Goal: Information Seeking & Learning: Learn about a topic

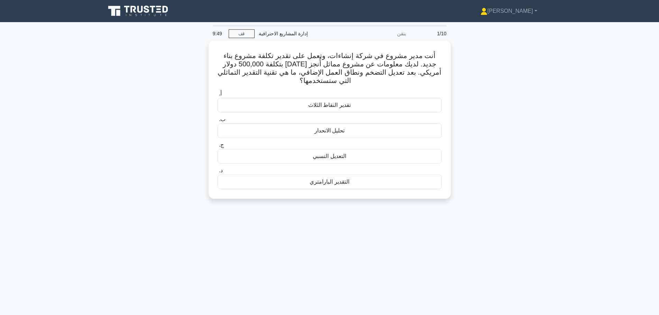
click at [469, 61] on div "أنت مدير مشروع في شركة إنشاءات، وتعمل على تقدير تكلفة مشروع بناء جديد. لديك معل…" at bounding box center [329, 123] width 457 height 167
click at [328, 180] on font "التقدير البارامتري" at bounding box center [329, 180] width 39 height 6
click at [218, 171] on input "د. التقدير البارامتري" at bounding box center [218, 169] width 0 height 4
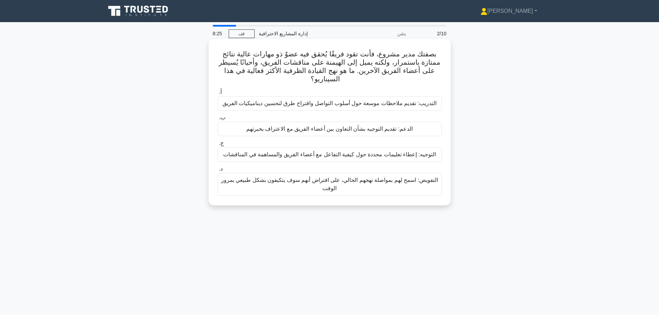
click at [369, 103] on font "التدريب: تقديم ملاحظات موسعة حول أسلوب التواصل واقتراح طرق لتحسين ديناميكيات ال…" at bounding box center [330, 103] width 214 height 6
click at [218, 94] on input "أ. التدريب: تقديم ملاحظات موسعة حول أسلوب التواصل واقتراح طرق لتحسين ديناميكيات…" at bounding box center [218, 92] width 0 height 4
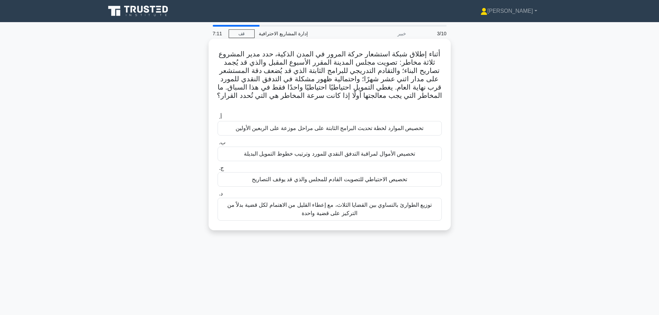
click at [317, 202] on font "توزيع الطوارئ بالتساوي بين القضايا الثلاث، مع إعطاء القليل من الاهتمام لكل قضية…" at bounding box center [329, 209] width 205 height 14
click at [218, 196] on input "د. توزيع الطوارئ بالتساوي بين القضايا الثلاث، مع إعطاء القليل من الاهتمام لكل ق…" at bounding box center [218, 194] width 0 height 4
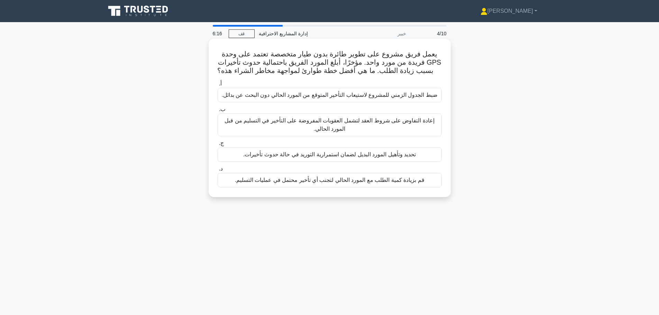
click at [309, 155] on font "تحديد وتأهيل المورد البديل لضمان استمرارية التوريد في حالة حدوث تأخيرات." at bounding box center [329, 155] width 173 height 6
click at [218, 146] on input "ج. تحديد وتأهيل المورد البديل لضمان استمرارية التوريد في حالة حدوث تأخيرات." at bounding box center [218, 143] width 0 height 4
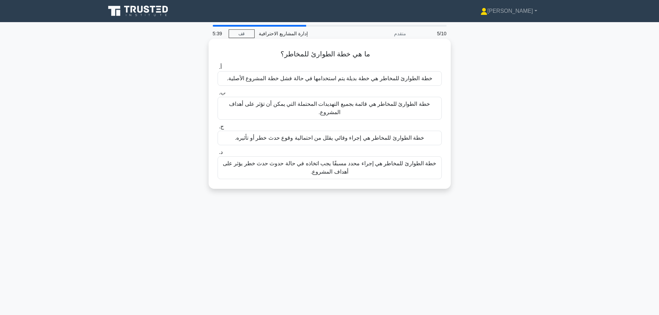
click at [267, 169] on font "خطة الطوارئ للمخاطر هي إجراء محدد مسبقًا يجب اتخاذه في حالة حدوث حدث خطر يؤثر ع…" at bounding box center [330, 168] width 218 height 17
click at [218, 155] on input "د. خطة الطوارئ للمخاطر هي إجراء محدد مسبقًا يجب اتخاذه في حالة حدوث حدث خطر يؤث…" at bounding box center [218, 152] width 0 height 4
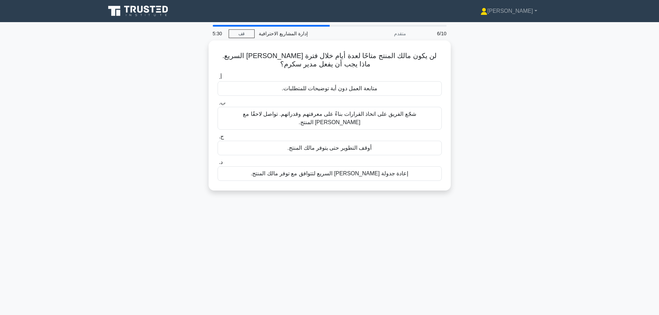
click at [492, 71] on div "لن يكون مالك المنتج متاحًا لعدة أيام خلال فترة [PERSON_NAME] السريع. ماذا يجب أ…" at bounding box center [329, 119] width 457 height 158
click at [366, 113] on font "شجّع الفريق على اتخاذ القرارات بناءً على معرفتهم وقدراتهم. تواصل لاحقًا مع [PER…" at bounding box center [329, 116] width 173 height 14
click at [218, 103] on input "ب. شجّع الفريق على اتخاذ القرارات بناءً على معرفتهم وقدراتهم. تواصل لاحقًا مع […" at bounding box center [218, 101] width 0 height 4
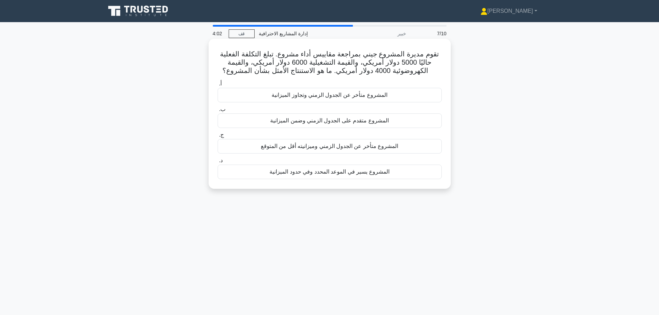
click at [361, 172] on font "المشروع يسير في الموعد المحدد وفي حدود الميزانية" at bounding box center [330, 172] width 120 height 6
click at [349, 171] on font "المشروع يسير في الموعد المحدد وفي حدود الميزانية" at bounding box center [330, 172] width 120 height 6
click at [218, 163] on input "د. المشروع يسير في الموعد المحدد وفي حدود الميزانية" at bounding box center [218, 160] width 0 height 4
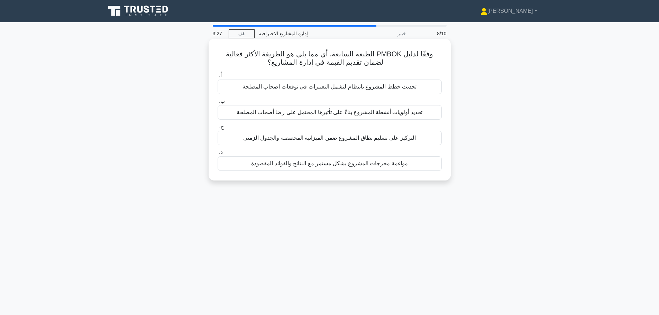
click at [376, 166] on font "مواءمة مخرجات المشروع بشكل مستمر مع النتائج والفوائد المقصودة" at bounding box center [329, 164] width 157 height 6
click at [218, 155] on input "د. مواءمة مخرجات المشروع بشكل مستمر مع النتائج والفوائد المقصودة" at bounding box center [218, 152] width 0 height 4
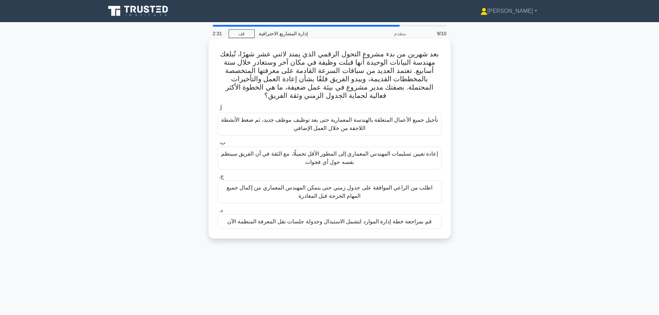
click at [364, 223] on font "قم بمراجعة خطة إدارة الموارد لتشمل الاستبدال وجدولة جلسات نقل المعرفة المنظمة ا…" at bounding box center [329, 222] width 204 height 6
click at [218, 213] on input "د. قم بمراجعة خطة إدارة الموارد لتشمل الاستبدال وجدولة جلسات نقل المعرفة المنظم…" at bounding box center [218, 210] width 0 height 4
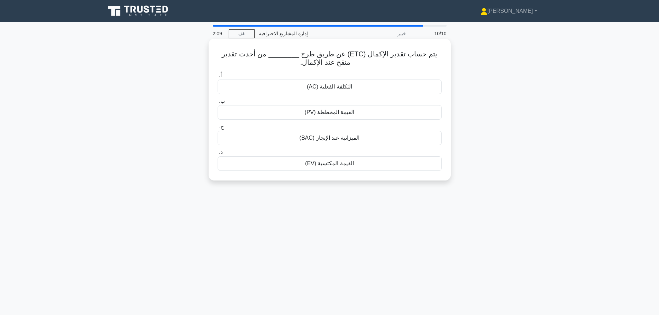
click at [324, 139] on font "الميزانية عند الإنجاز (BAC)" at bounding box center [330, 138] width 60 height 6
click at [218, 129] on input "ج. الميزانية عند الإنجاز (BAC)" at bounding box center [218, 127] width 0 height 4
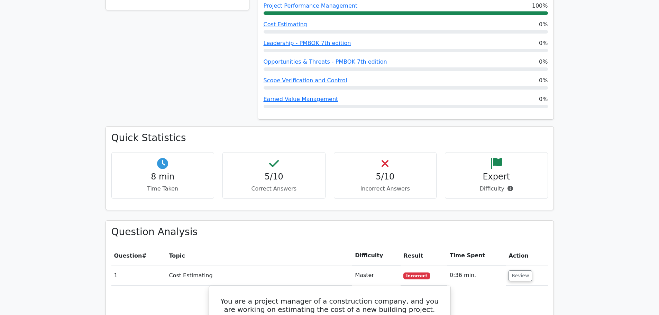
scroll to position [208, 0]
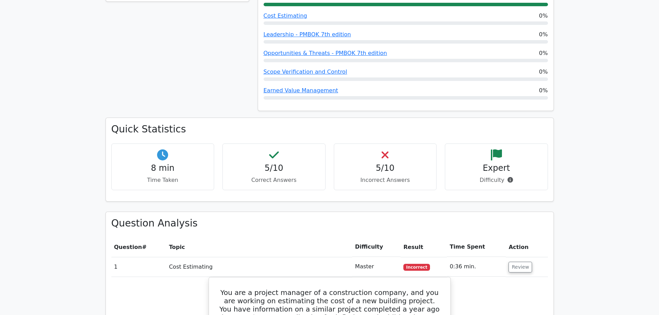
click at [401, 167] on h4 "5/10" at bounding box center [385, 168] width 91 height 10
click at [388, 164] on h4 "5/10" at bounding box center [385, 168] width 91 height 10
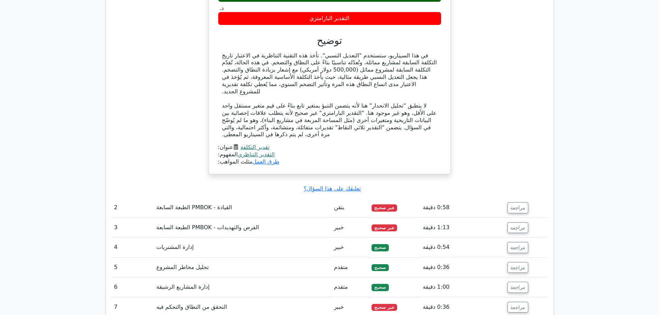
scroll to position [623, 0]
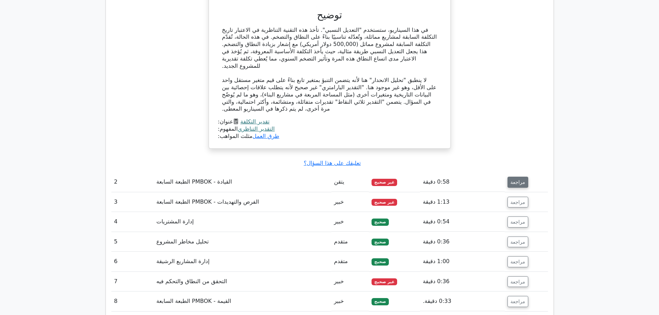
click at [518, 180] on font "مراجعة" at bounding box center [518, 183] width 15 height 6
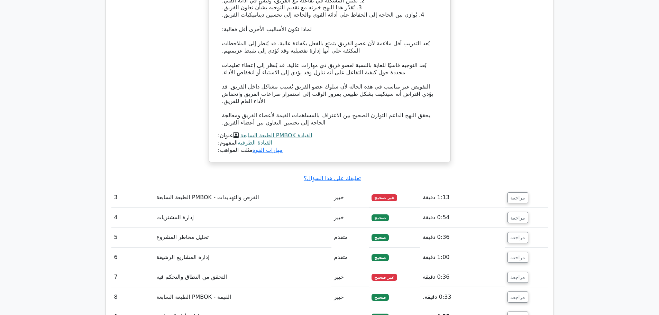
scroll to position [1038, 0]
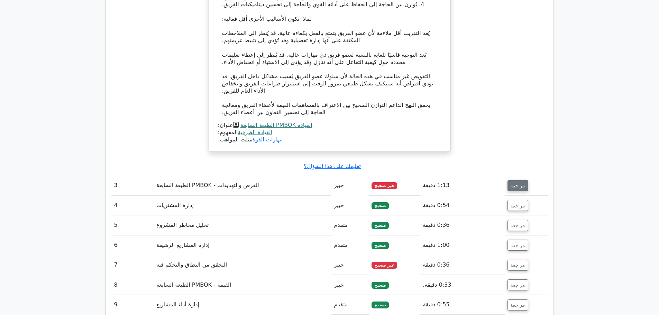
click at [517, 183] on font "مراجعة" at bounding box center [518, 186] width 15 height 6
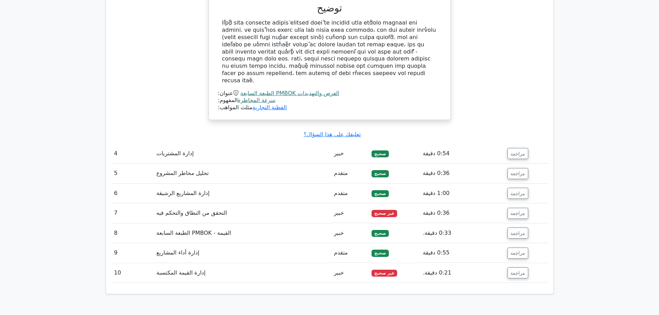
scroll to position [1419, 0]
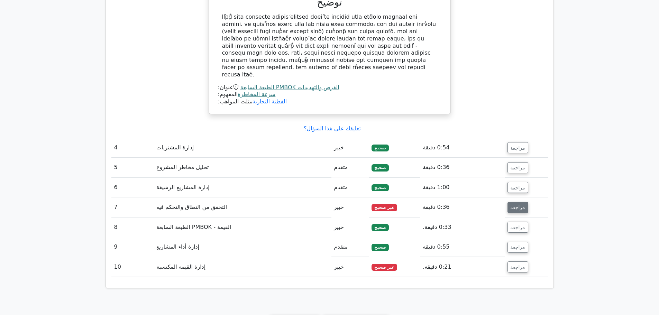
click at [516, 205] on font "مراجعة" at bounding box center [518, 208] width 15 height 6
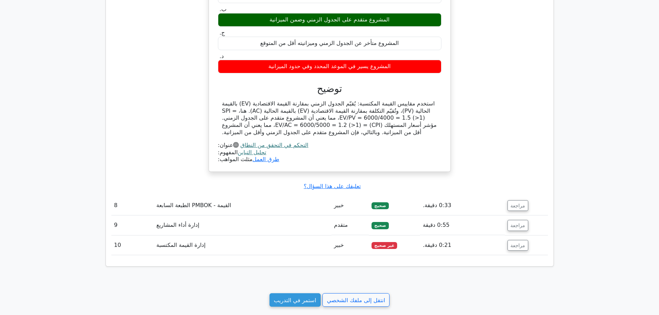
scroll to position [1696, 0]
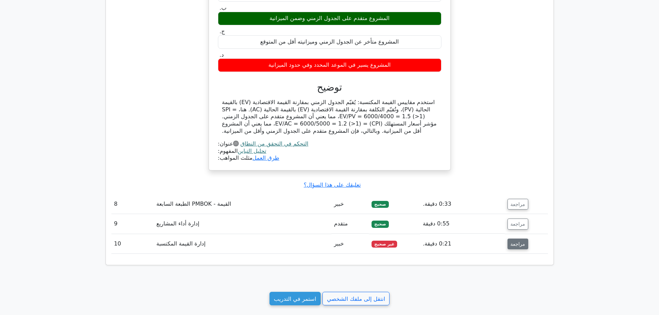
click at [517, 241] on font "مراجعة" at bounding box center [518, 244] width 15 height 6
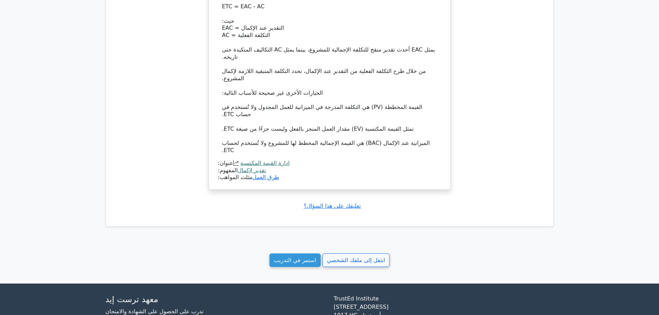
scroll to position [2145, 0]
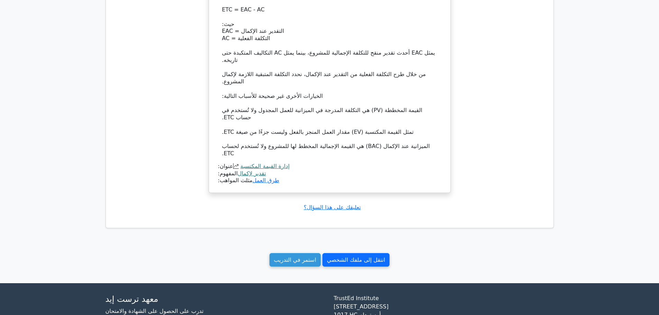
click at [362, 257] on font "انتقل إلى ملفك الشخصي" at bounding box center [356, 260] width 58 height 7
